Goal: Information Seeking & Learning: Learn about a topic

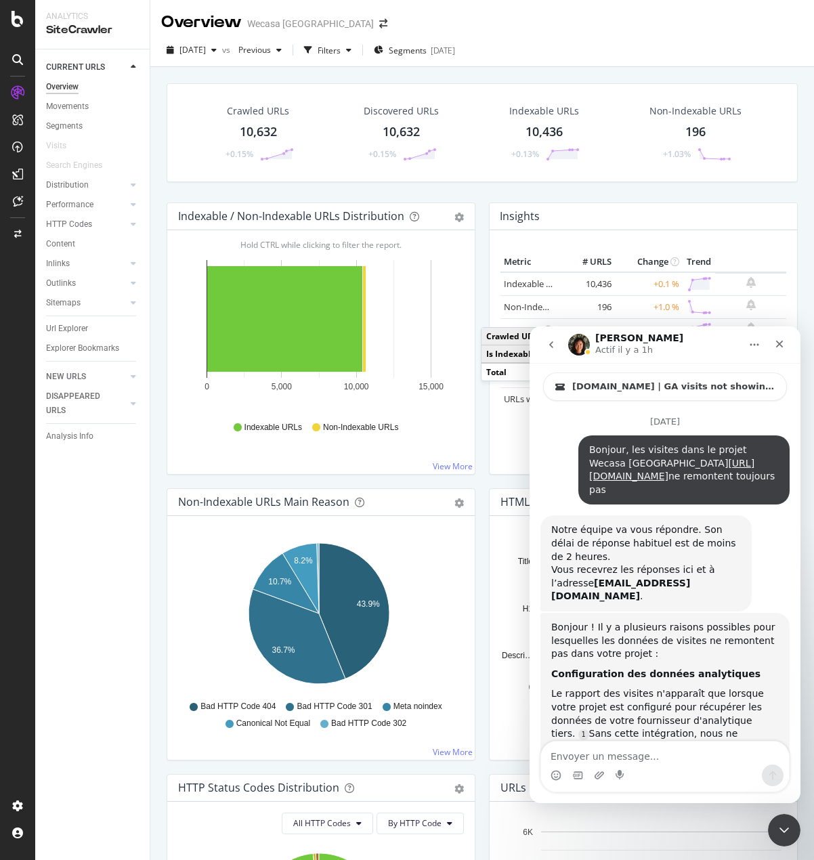
scroll to position [1943, 0]
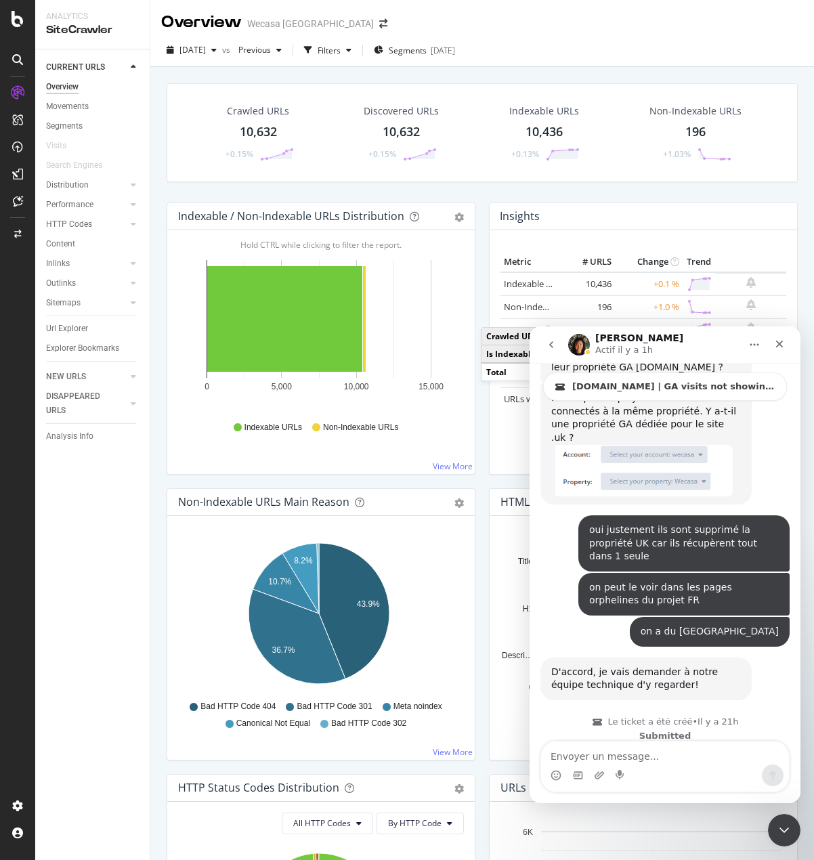
click at [706, 753] on textarea "Envoyer un message..." at bounding box center [665, 752] width 248 height 23
click at [691, 754] on textarea "Envoyer un message..." at bounding box center [665, 752] width 248 height 23
type textarea "merci"
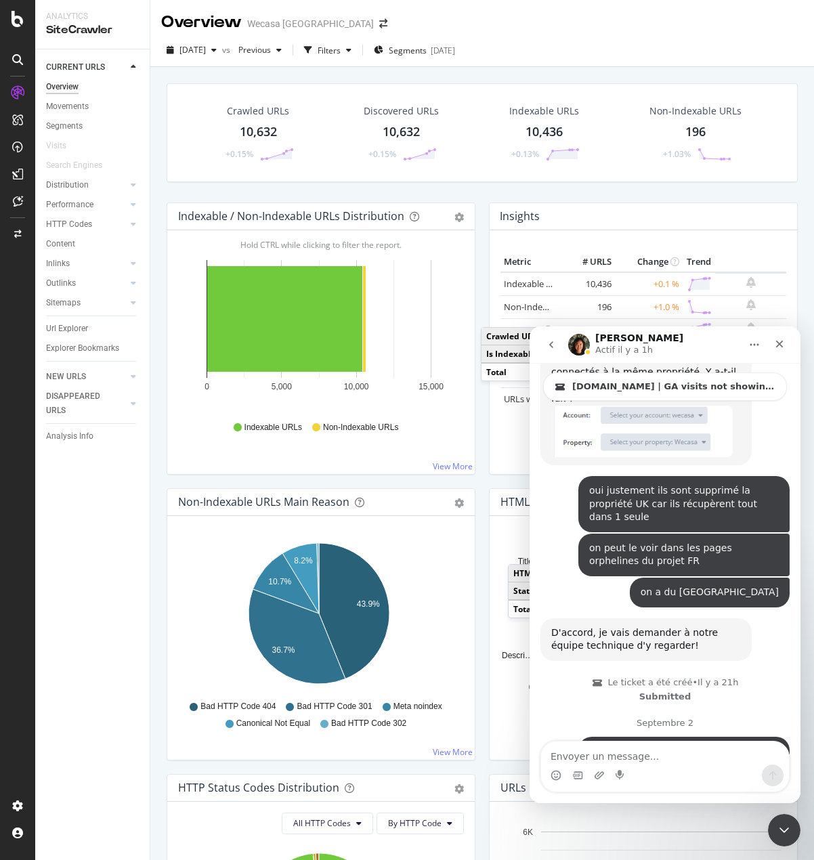
scroll to position [1984, 0]
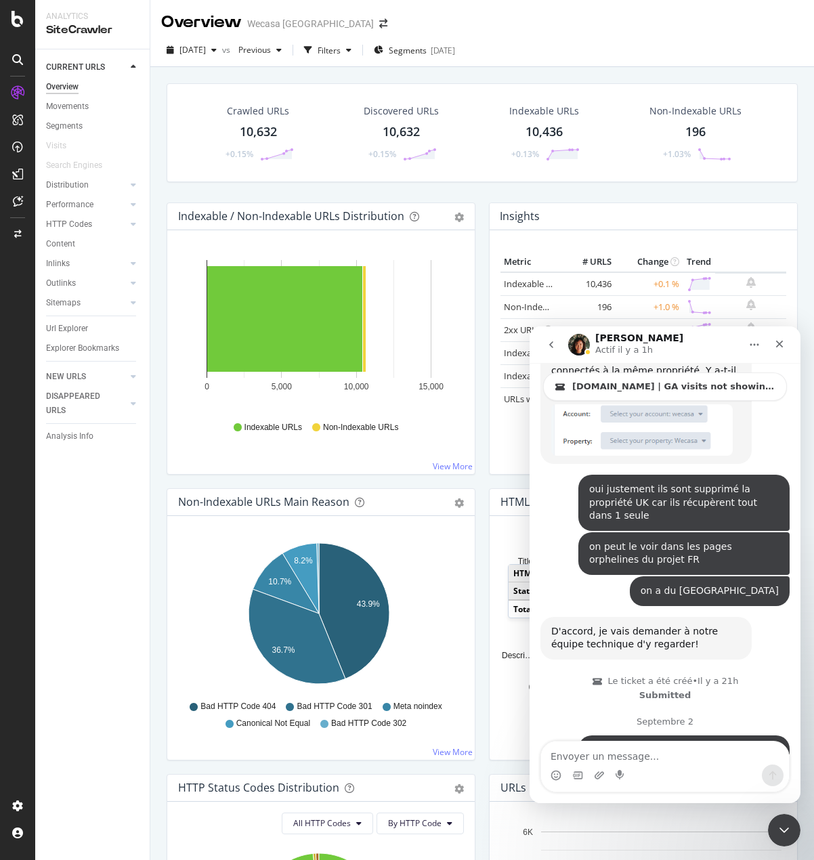
click at [37, 521] on div "CURRENT URLS Overview Movements Segments Visits Search Engines Distribution Top…" at bounding box center [92, 454] width 114 height 811
click at [54, 146] on div "Visits" at bounding box center [56, 146] width 20 height 14
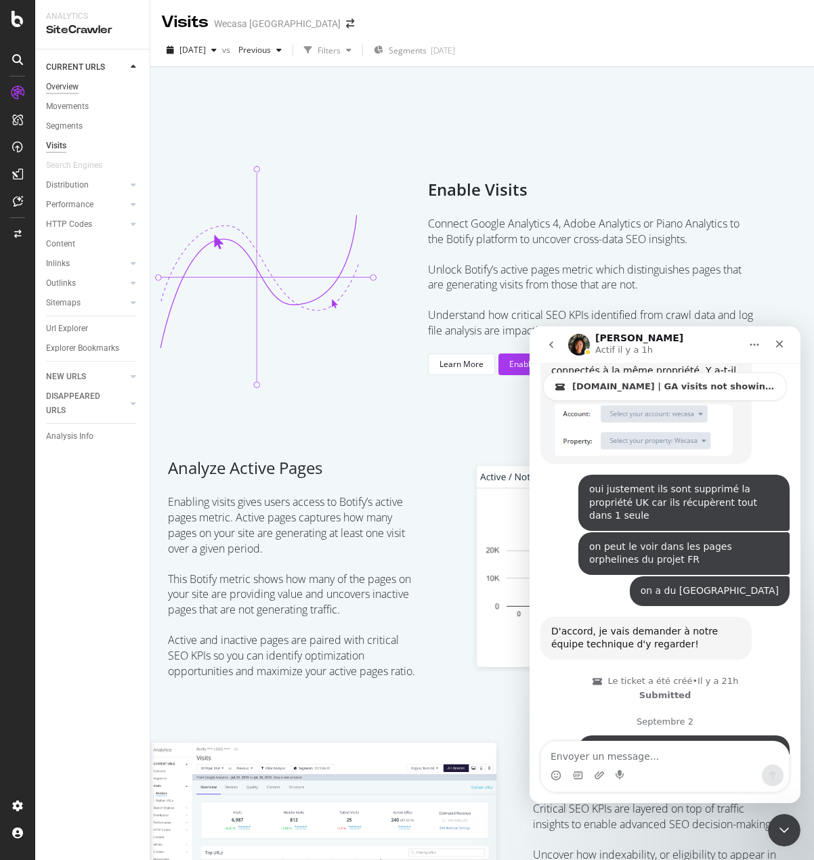
click at [61, 81] on div "Overview" at bounding box center [62, 87] width 33 height 14
